Goal: Task Accomplishment & Management: Complete application form

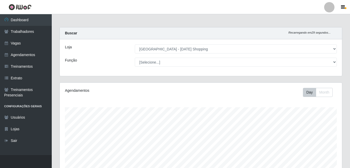
select select "471"
click at [20, 45] on link "Vagas" at bounding box center [26, 44] width 52 height 12
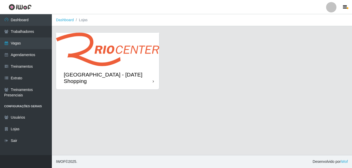
click at [141, 62] on img at bounding box center [107, 50] width 103 height 34
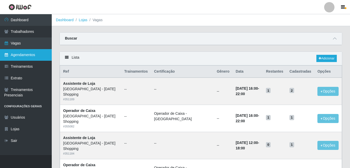
click at [35, 55] on link "Agendamentos" at bounding box center [26, 55] width 52 height 12
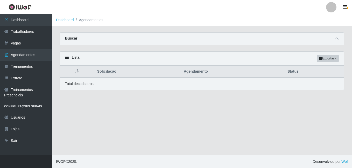
click at [326, 40] on div "Buscar" at bounding box center [202, 39] width 284 height 12
click at [337, 39] on icon at bounding box center [337, 39] width 4 height 4
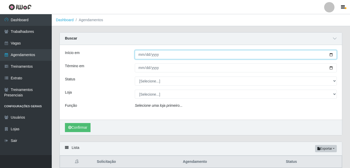
click at [332, 56] on input "Início em" at bounding box center [236, 54] width 202 height 9
type input "2025-10-07"
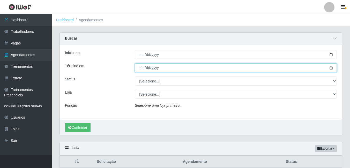
click at [333, 68] on input "Término em" at bounding box center [236, 67] width 202 height 9
type input "2025-10-09"
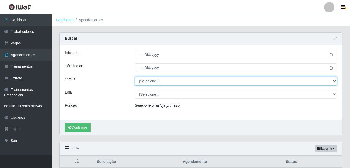
click at [334, 81] on select "[Selecione...] AGENDADO AGUARDANDO LIBERAR EM ANDAMENTO EM REVISÃO FINALIZADO C…" at bounding box center [236, 81] width 202 height 9
click at [302, 83] on select "[Selecione...] AGENDADO AGUARDANDO LIBERAR EM ANDAMENTO EM REVISÃO FINALIZADO C…" at bounding box center [236, 81] width 202 height 9
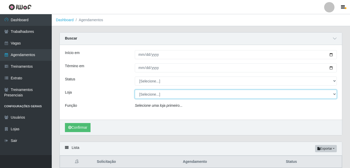
click at [299, 92] on select "[Selecione...] [GEOGRAPHIC_DATA] - [DATE][GEOGRAPHIC_DATA]" at bounding box center [236, 94] width 202 height 9
select select "471"
click at [135, 90] on select "[Selecione...] [GEOGRAPHIC_DATA] - [DATE][GEOGRAPHIC_DATA]" at bounding box center [236, 94] width 202 height 9
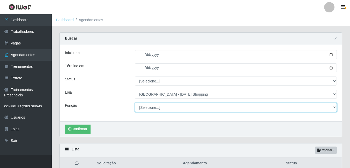
click at [333, 109] on select "[Selecione...] ASG ASG + ASG ++ Assistente de Loja Assistente de Loja + Assiste…" at bounding box center [236, 107] width 202 height 9
select select "16"
click at [135, 103] on select "[Selecione...] ASG ASG + ASG ++ Assistente de Loja Assistente de Loja + Assiste…" at bounding box center [236, 107] width 202 height 9
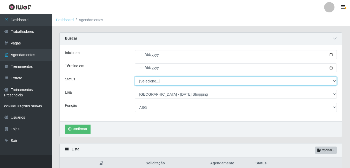
click at [334, 81] on select "[Selecione...] AGENDADO AGUARDANDO LIBERAR EM ANDAMENTO EM REVISÃO FINALIZADO C…" at bounding box center [236, 81] width 202 height 9
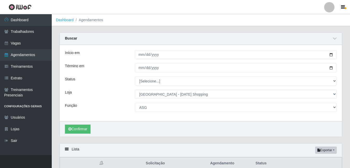
click at [110, 96] on div "Loja" at bounding box center [96, 94] width 70 height 9
click at [87, 128] on button "Confirmar" at bounding box center [78, 129] width 26 height 9
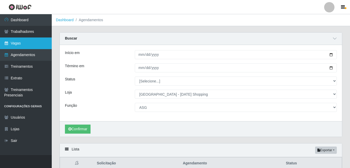
click at [31, 47] on link "Vagas" at bounding box center [26, 44] width 52 height 12
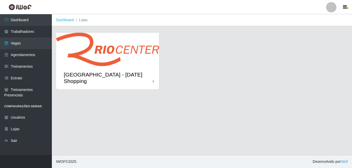
click at [139, 69] on div "[GEOGRAPHIC_DATA] - [DATE] Shopping" at bounding box center [107, 77] width 103 height 23
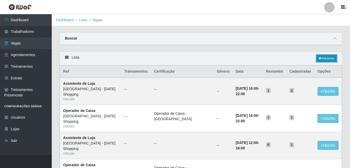
click at [324, 56] on link "Adicionar" at bounding box center [327, 58] width 20 height 7
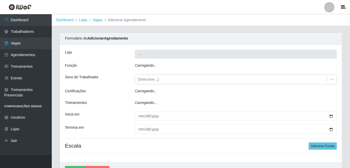
type input "[GEOGRAPHIC_DATA] - [DATE] Shopping"
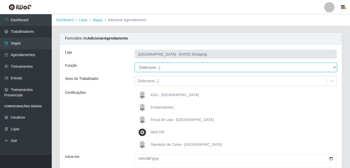
click at [206, 67] on select "[Selecione...] ASG ASG + ASG ++ Assistente de Loja Assistente de Loja + Assiste…" at bounding box center [236, 67] width 202 height 9
select select "16"
click at [135, 63] on select "[Selecione...] ASG ASG + ASG ++ Assistente de Loja Assistente de Loja + Assiste…" at bounding box center [236, 67] width 202 height 9
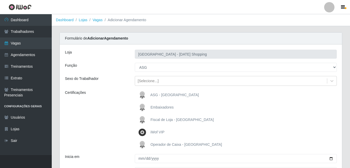
click at [163, 96] on span "ASG - Rio Center" at bounding box center [174, 95] width 49 height 4
click at [0, 0] on input "ASG - Rio Center" at bounding box center [0, 0] width 0 height 0
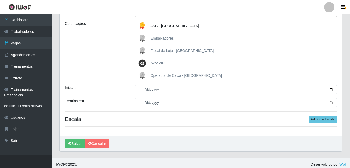
scroll to position [72, 0]
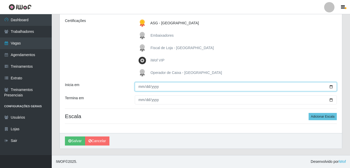
click at [331, 88] on input "Inicia em" at bounding box center [236, 86] width 202 height 9
type input "2025-10-07"
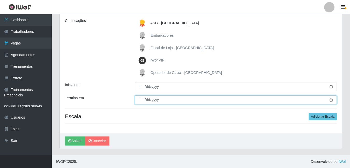
click at [333, 101] on input "Termina em" at bounding box center [236, 100] width 202 height 9
type input "2025-10-09"
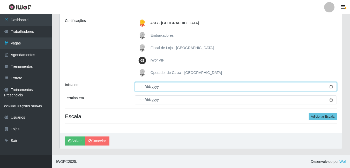
click at [331, 88] on input "2025-10-07" at bounding box center [236, 86] width 202 height 9
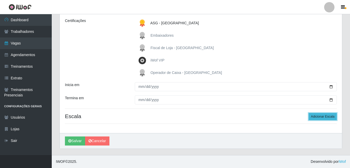
click at [318, 117] on button "Adicionar Escala" at bounding box center [323, 116] width 28 height 7
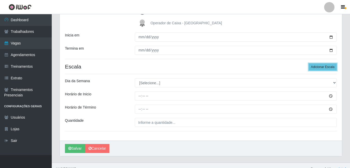
scroll to position [124, 0]
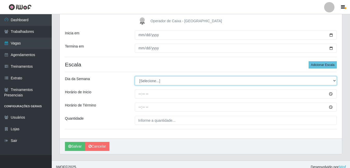
click at [336, 82] on select "[Selecione...] Segunda Terça Quarta Quinta Sexta Sábado Domingo" at bounding box center [236, 80] width 202 height 9
select select "2"
click at [135, 76] on select "[Selecione...] Segunda Terça Quarta Quinta Sexta Sábado Domingo" at bounding box center [236, 80] width 202 height 9
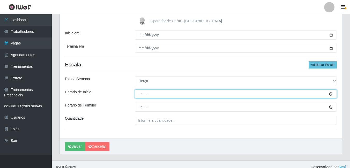
click at [139, 94] on input "Horário de Inicio" at bounding box center [236, 94] width 202 height 9
click at [332, 95] on input "Horário de Inicio" at bounding box center [236, 94] width 202 height 9
click at [148, 95] on input "12:32" at bounding box center [236, 94] width 202 height 9
click at [148, 94] on input "12:32" at bounding box center [236, 94] width 202 height 9
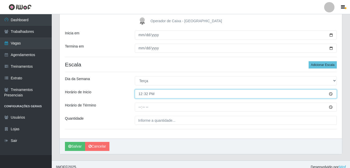
type input "12:00"
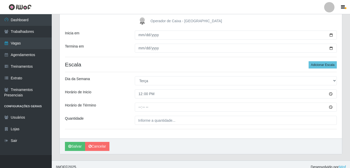
click at [134, 109] on div at bounding box center [236, 107] width 210 height 9
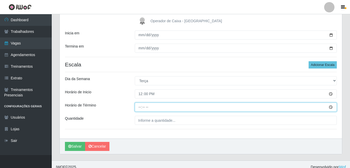
click at [140, 109] on input "Horário de Término" at bounding box center [236, 107] width 202 height 9
type input "18:00"
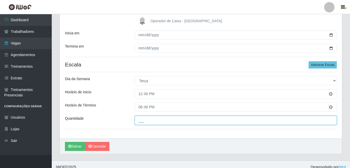
click at [173, 124] on input "___" at bounding box center [236, 120] width 202 height 9
type input "01_"
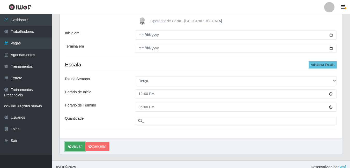
click at [73, 146] on button "Salvar" at bounding box center [75, 146] width 20 height 9
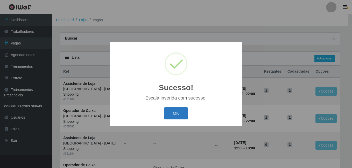
click at [178, 116] on button "OK" at bounding box center [176, 113] width 24 height 12
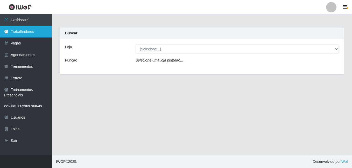
click at [34, 33] on link "Trabalhadores" at bounding box center [26, 32] width 52 height 12
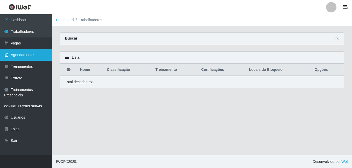
click at [25, 58] on link "Agendamentos" at bounding box center [26, 55] width 52 height 12
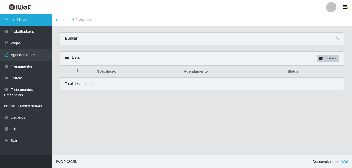
click at [19, 22] on link "Dashboard" at bounding box center [26, 20] width 52 height 12
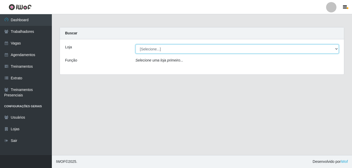
click at [338, 49] on select "[Selecione...] [GEOGRAPHIC_DATA] - [DATE][GEOGRAPHIC_DATA]" at bounding box center [236, 49] width 203 height 9
select select "471"
click at [135, 45] on select "[Selecione...] [GEOGRAPHIC_DATA] - [DATE][GEOGRAPHIC_DATA]" at bounding box center [236, 49] width 203 height 9
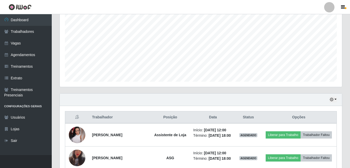
scroll to position [104, 0]
